Goal: Information Seeking & Learning: Learn about a topic

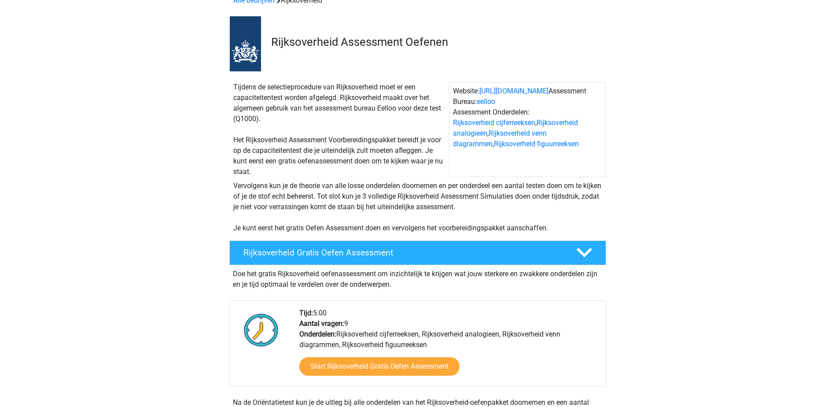
scroll to position [132, 0]
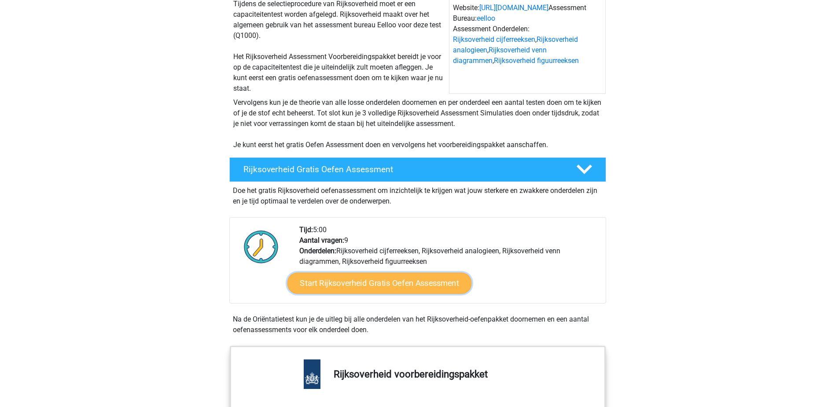
click at [391, 286] on link "Start Rijksoverheid Gratis Oefen Assessment" at bounding box center [379, 282] width 184 height 21
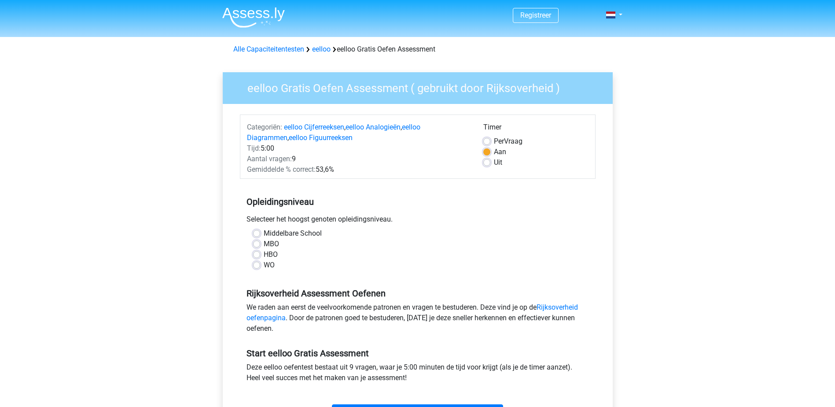
click at [301, 234] on label "Middelbare School" at bounding box center [293, 233] width 58 height 11
click at [260, 234] on input "Middelbare School" at bounding box center [256, 232] width 7 height 9
radio input "true"
click at [276, 246] on label "MBO" at bounding box center [271, 244] width 15 height 11
click at [260, 246] on input "MBO" at bounding box center [256, 243] width 7 height 9
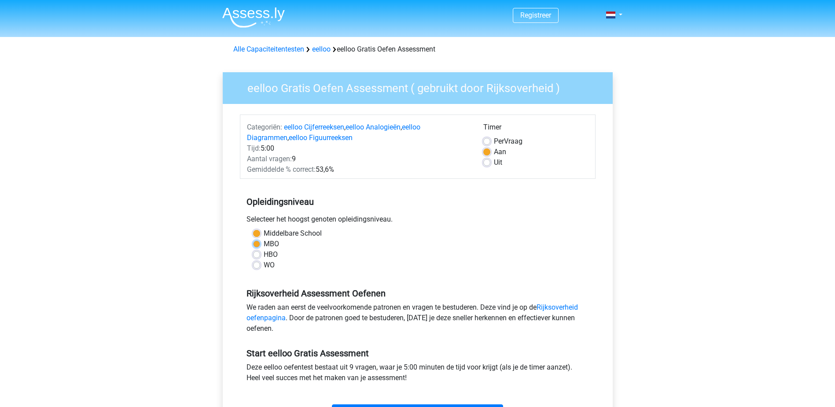
radio input "true"
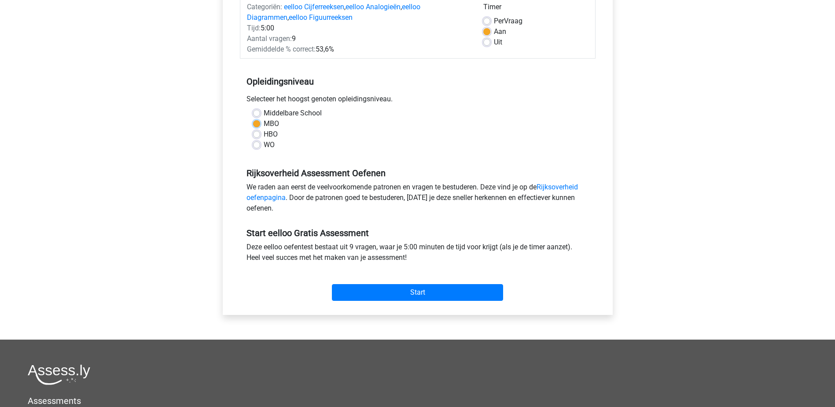
scroll to position [176, 0]
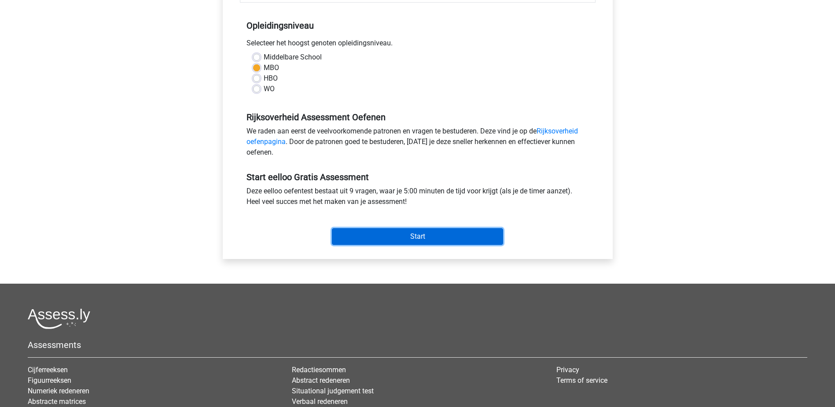
click at [400, 237] on input "Start" at bounding box center [417, 236] width 171 height 17
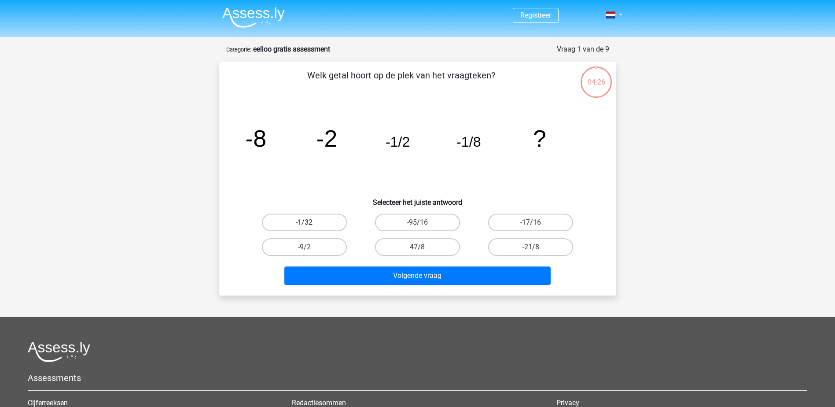
click at [317, 225] on label "-1/32" at bounding box center [304, 222] width 85 height 18
click at [310, 225] on input "-1/32" at bounding box center [307, 225] width 6 height 6
radio input "true"
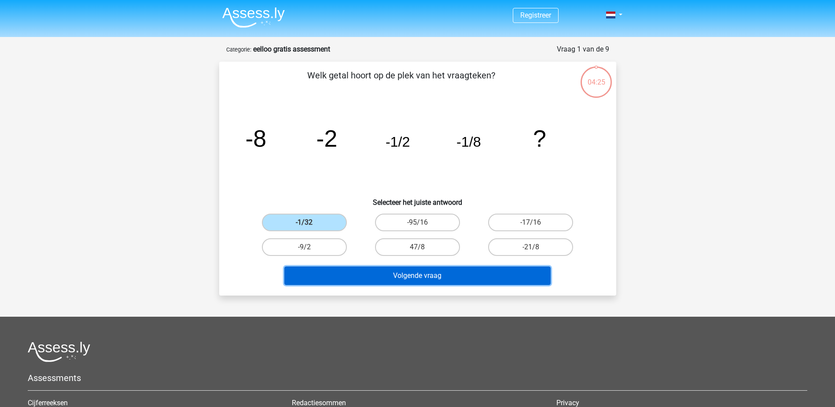
click at [416, 275] on button "Volgende vraag" at bounding box center [417, 275] width 266 height 18
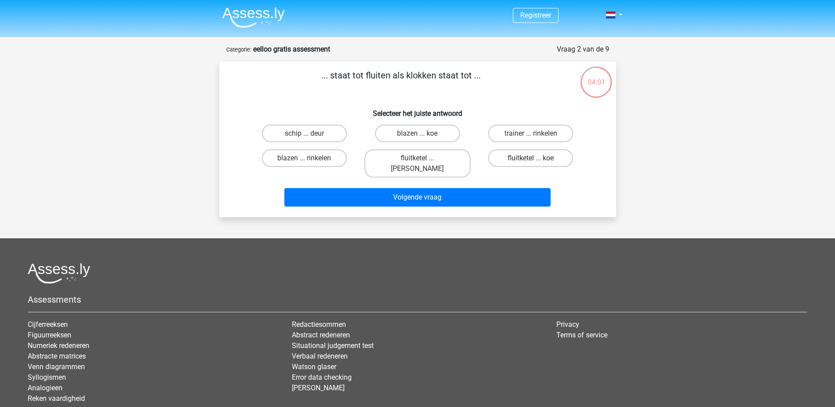
drag, startPoint x: 477, startPoint y: 76, endPoint x: 313, endPoint y: 84, distance: 163.9
click at [313, 84] on p "... staat tot fluiten als klokken staat tot ..." at bounding box center [401, 82] width 336 height 26
copy p "... staat tot fluiten als klokken staat tot .."
click at [314, 160] on label "blazen ... rinkelen" at bounding box center [304, 158] width 85 height 18
click at [310, 160] on input "blazen ... rinkelen" at bounding box center [307, 161] width 6 height 6
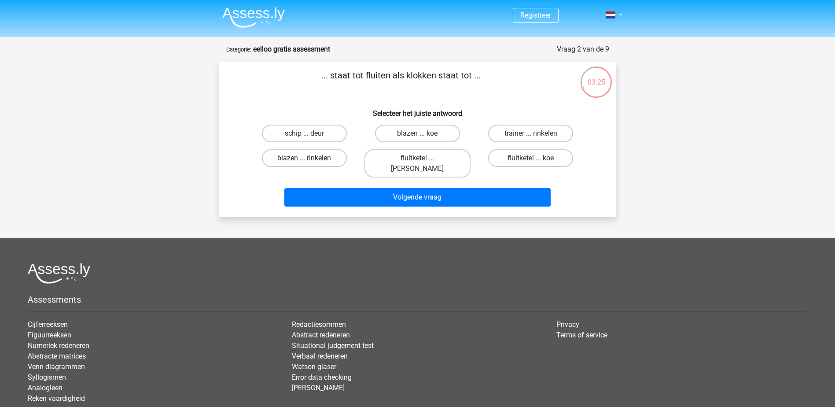
radio input "true"
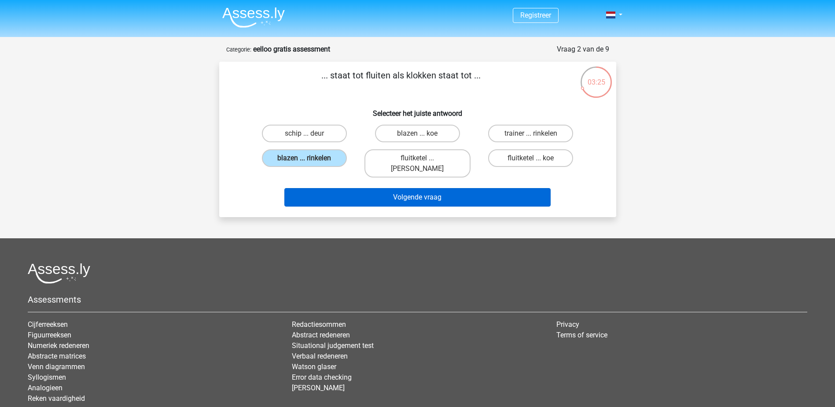
drag, startPoint x: 426, startPoint y: 176, endPoint x: 431, endPoint y: 181, distance: 6.8
click at [428, 181] on div "Volgende vraag" at bounding box center [417, 195] width 369 height 29
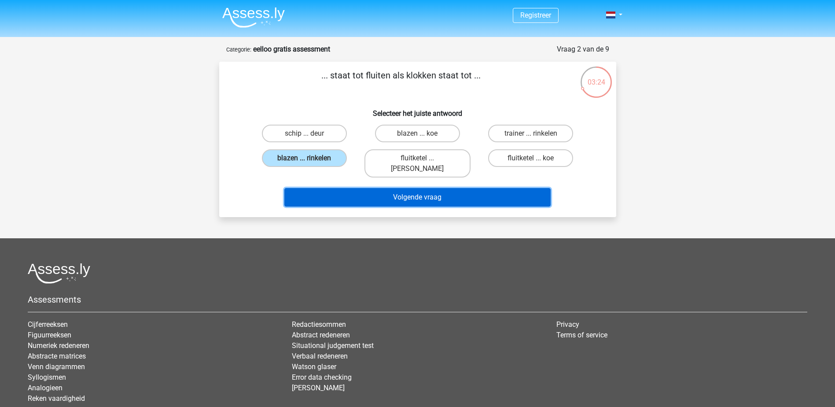
click at [441, 188] on button "Volgende vraag" at bounding box center [417, 197] width 266 height 18
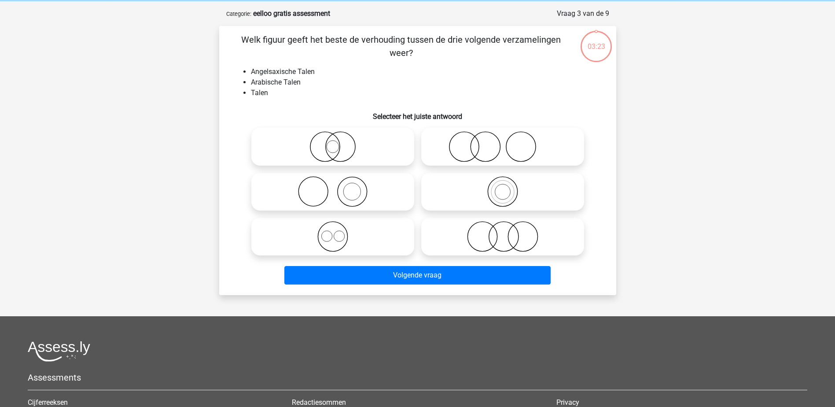
scroll to position [44, 0]
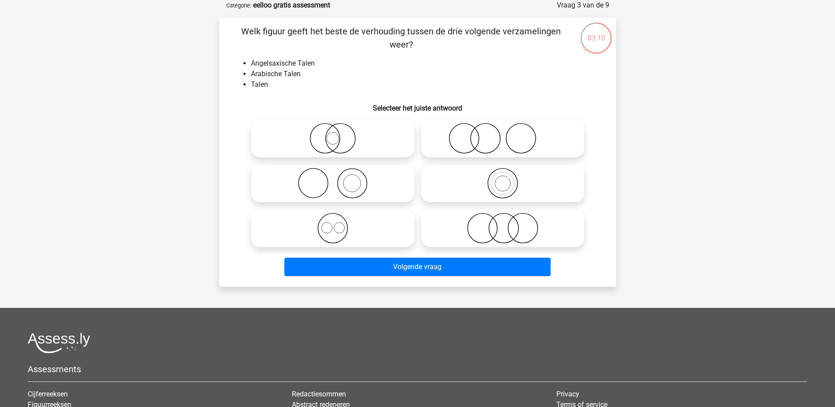
click at [491, 230] on icon at bounding box center [503, 228] width 156 height 31
click at [503, 224] on input "radio" at bounding box center [506, 221] width 6 height 6
radio input "true"
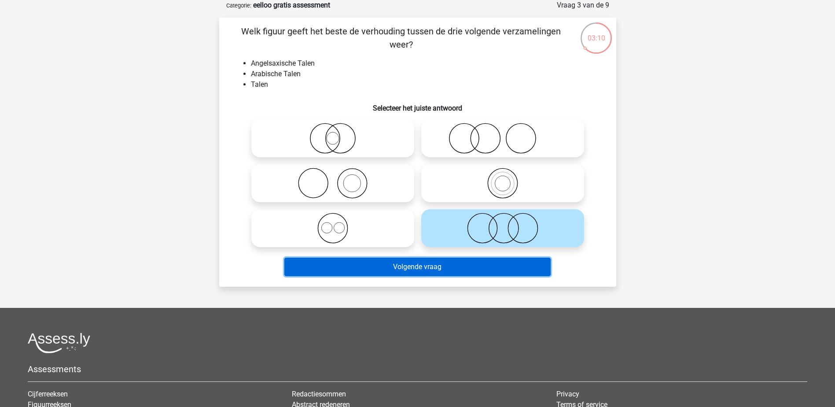
click at [423, 268] on button "Volgende vraag" at bounding box center [417, 266] width 266 height 18
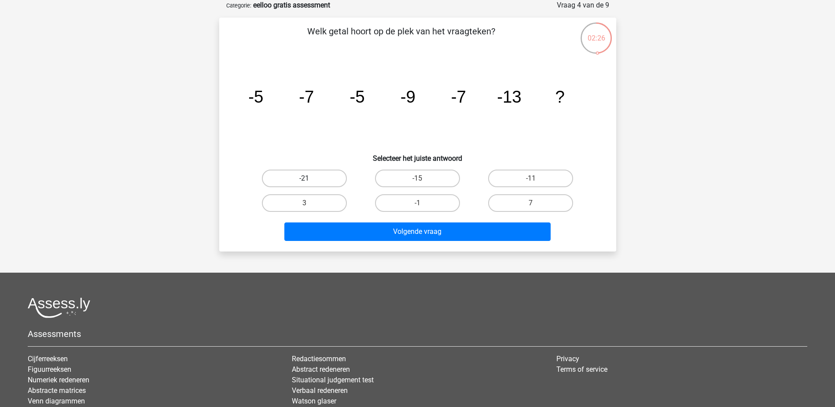
click at [314, 172] on label "-21" at bounding box center [304, 178] width 85 height 18
click at [310, 178] on input "-21" at bounding box center [307, 181] width 6 height 6
radio input "true"
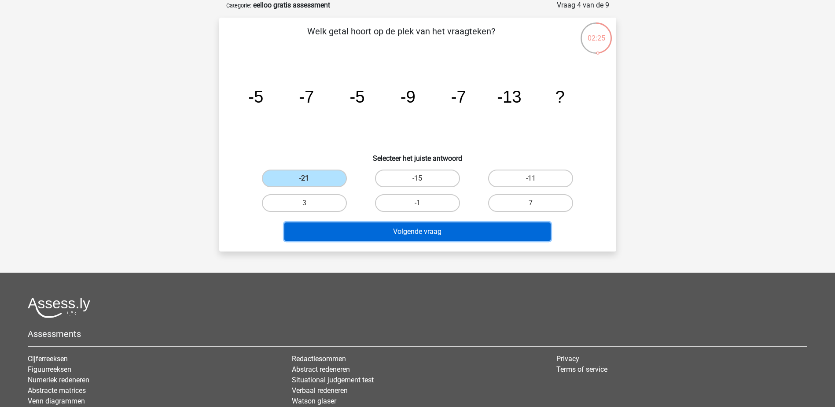
click at [428, 235] on button "Volgende vraag" at bounding box center [417, 231] width 266 height 18
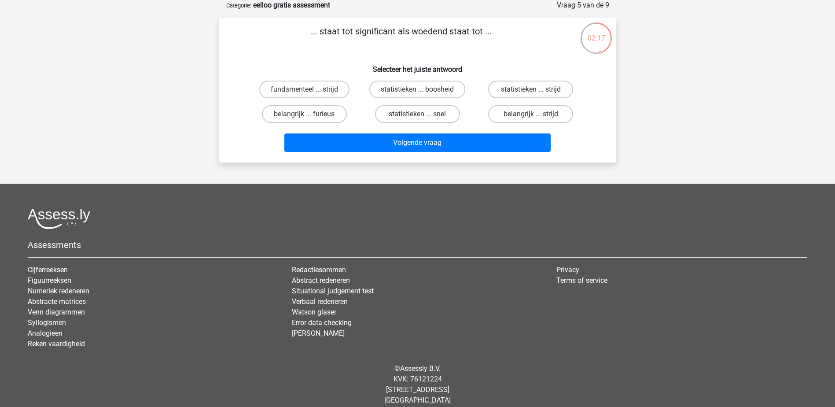
click at [304, 115] on div "belangrijk ... furieus" at bounding box center [304, 114] width 106 height 18
click at [321, 110] on label "belangrijk ... furieus" at bounding box center [304, 114] width 85 height 18
click at [310, 114] on input "belangrijk ... furieus" at bounding box center [307, 117] width 6 height 6
radio input "true"
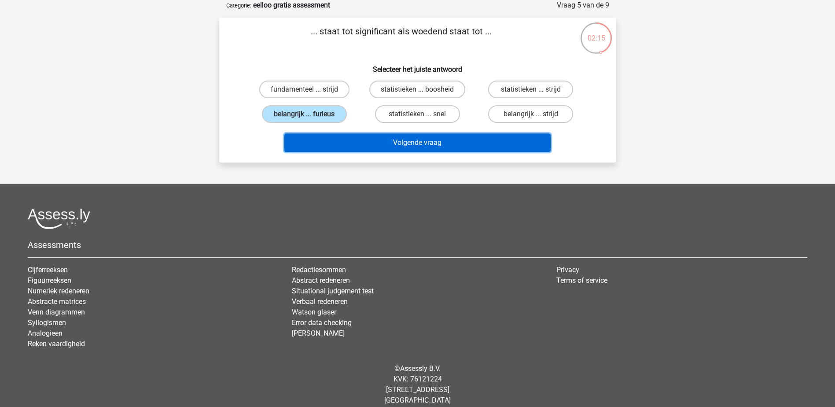
click at [444, 141] on button "Volgende vraag" at bounding box center [417, 142] width 266 height 18
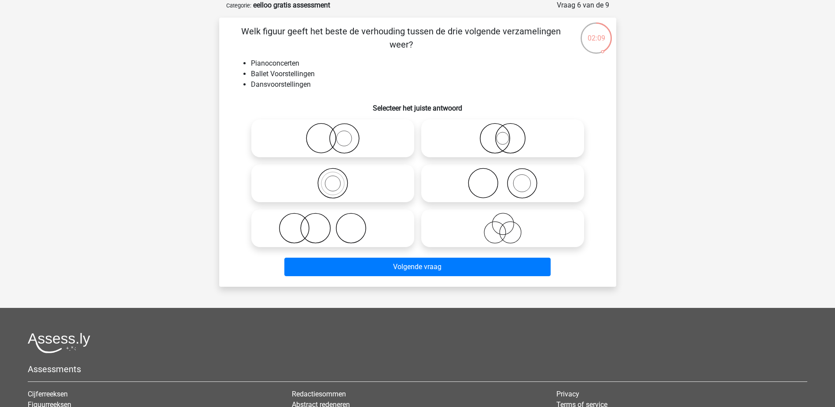
click at [508, 224] on div at bounding box center [502, 228] width 163 height 38
drag, startPoint x: 508, startPoint y: 224, endPoint x: 478, endPoint y: 224, distance: 29.9
click at [478, 224] on icon at bounding box center [503, 228] width 156 height 31
click at [503, 224] on input "radio" at bounding box center [506, 221] width 6 height 6
radio input "true"
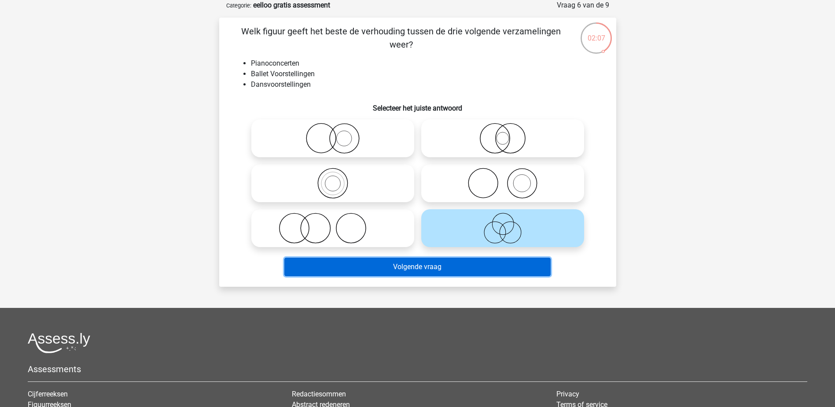
click at [423, 265] on button "Volgende vraag" at bounding box center [417, 266] width 266 height 18
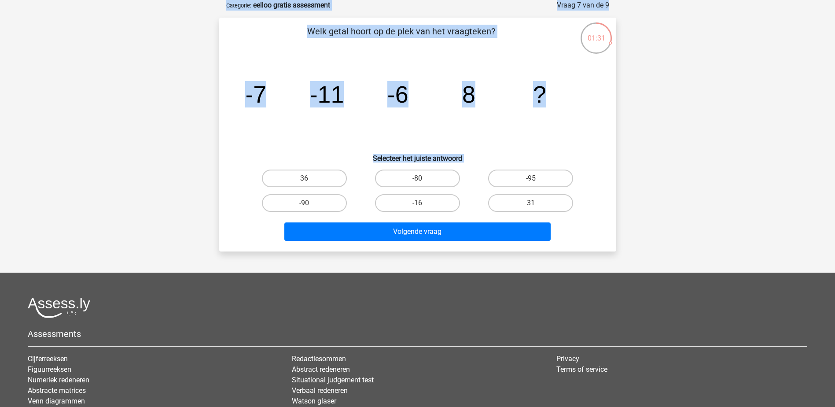
drag, startPoint x: 327, startPoint y: 179, endPoint x: 376, endPoint y: 213, distance: 59.8
click at [327, 179] on label "36" at bounding box center [304, 178] width 85 height 18
click at [310, 179] on input "36" at bounding box center [307, 181] width 6 height 6
radio input "true"
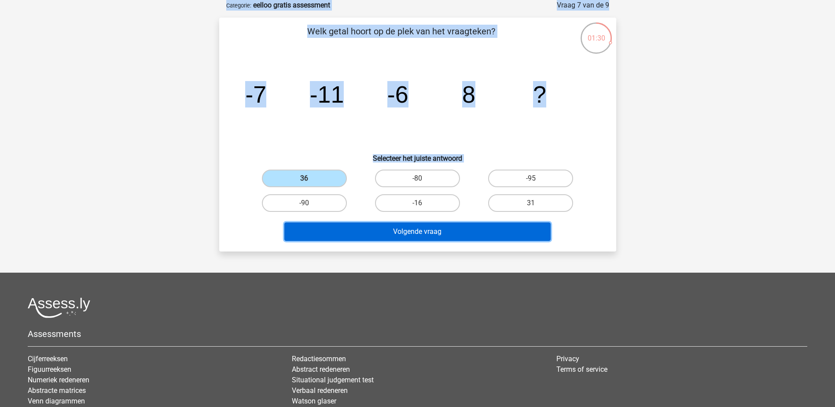
click at [423, 227] on button "Volgende vraag" at bounding box center [417, 231] width 266 height 18
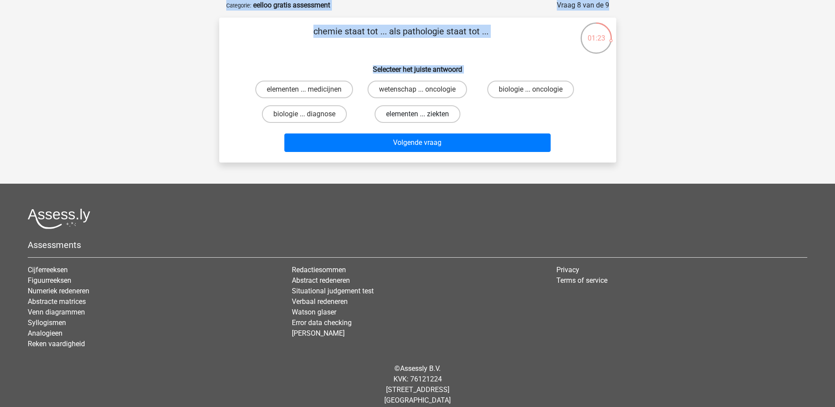
click at [393, 112] on label "elementen ... ziekten" at bounding box center [418, 114] width 86 height 18
click at [417, 114] on input "elementen ... ziekten" at bounding box center [420, 117] width 6 height 6
radio input "true"
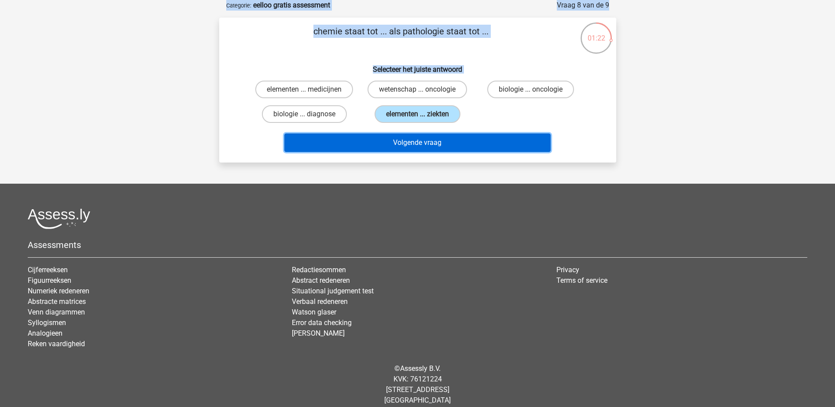
click at [427, 139] on button "Volgende vraag" at bounding box center [417, 142] width 266 height 18
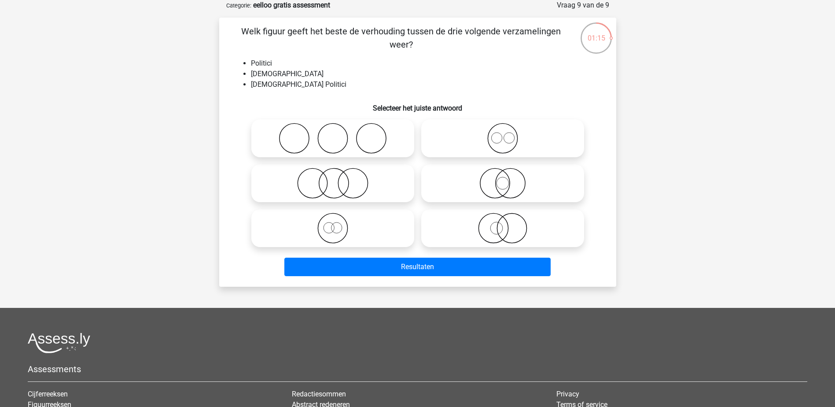
click at [341, 145] on icon at bounding box center [333, 138] width 156 height 31
click at [338, 134] on input "radio" at bounding box center [336, 131] width 6 height 6
radio input "true"
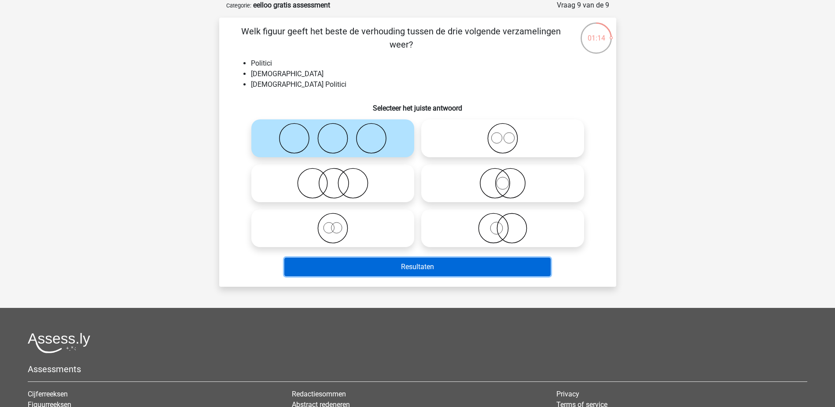
click at [430, 265] on button "Resultaten" at bounding box center [417, 266] width 266 height 18
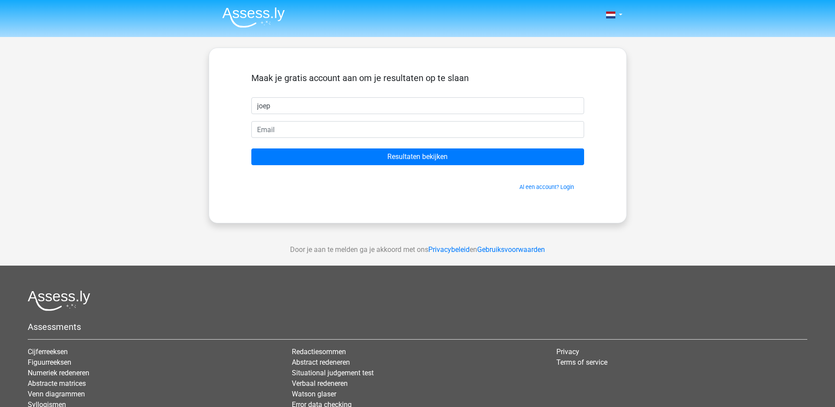
type input "joep"
type input "[EMAIL_ADDRESS][DOMAIN_NAME]"
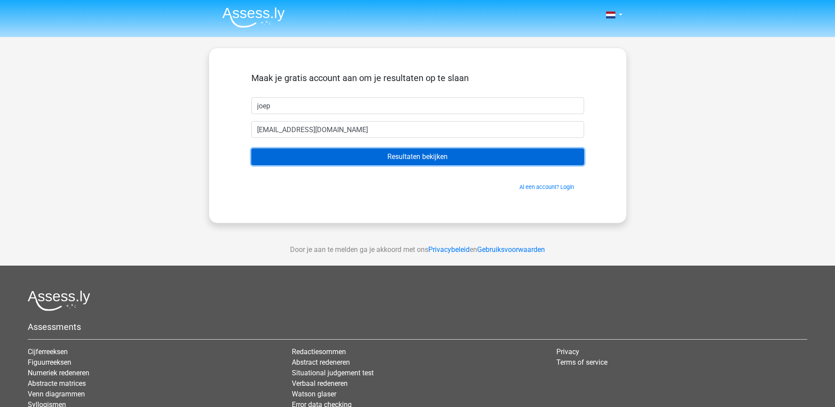
click at [413, 161] on input "Resultaten bekijken" at bounding box center [417, 156] width 333 height 17
